Goal: Navigation & Orientation: Find specific page/section

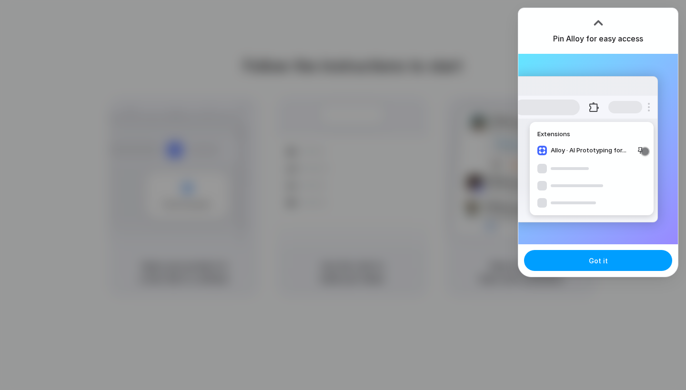
click at [608, 264] on button "Got it" at bounding box center [598, 260] width 148 height 21
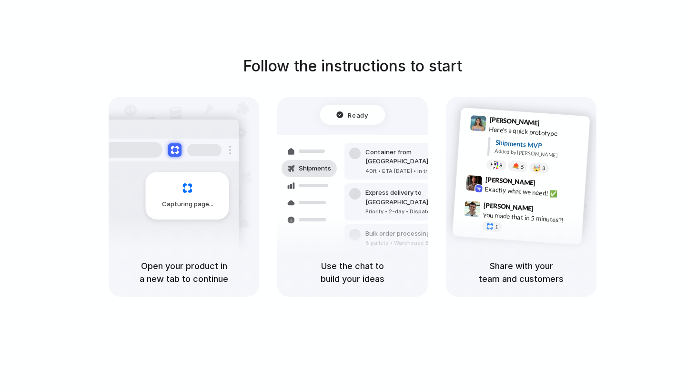
click at [489, 253] on div "Share with your team and customers" at bounding box center [521, 272] width 151 height 49
